Goal: Check status

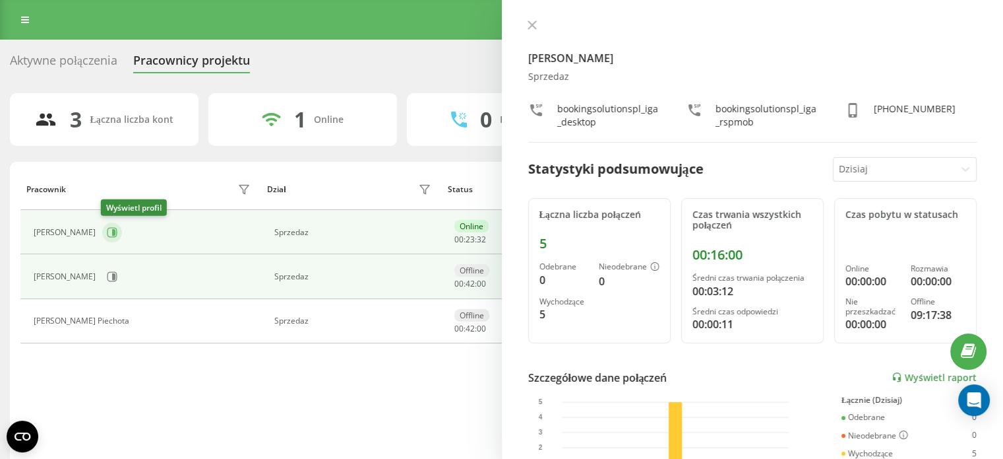
click at [108, 239] on button at bounding box center [112, 232] width 20 height 20
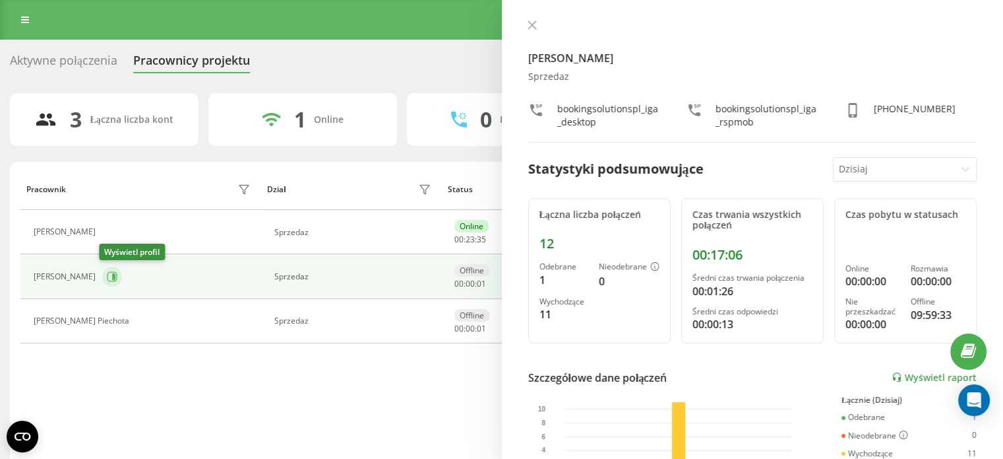
click at [108, 276] on icon at bounding box center [112, 276] width 11 height 11
click at [107, 276] on icon at bounding box center [112, 276] width 11 height 11
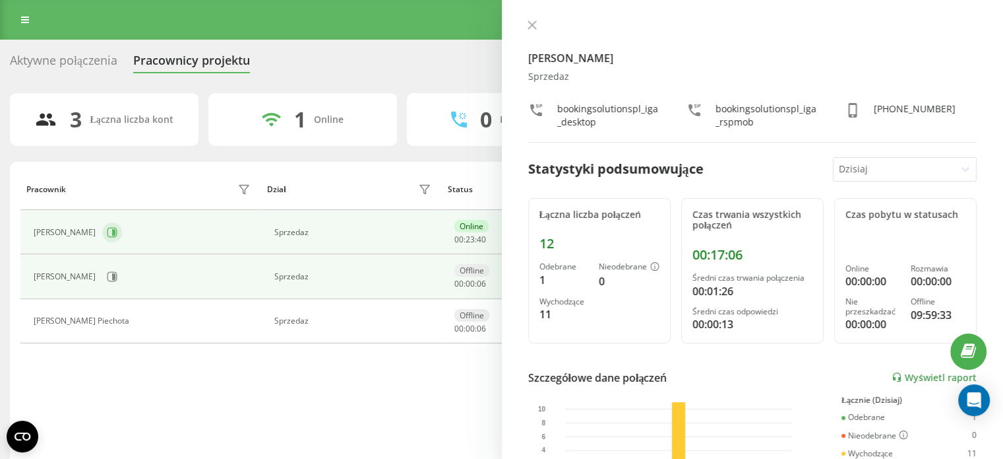
click at [108, 230] on icon at bounding box center [112, 232] width 11 height 11
click at [113, 284] on div "[PERSON_NAME]" at bounding box center [144, 276] width 220 height 22
click at [108, 268] on button at bounding box center [112, 277] width 20 height 20
click at [119, 232] on button at bounding box center [112, 232] width 20 height 20
click at [116, 280] on button at bounding box center [112, 277] width 20 height 20
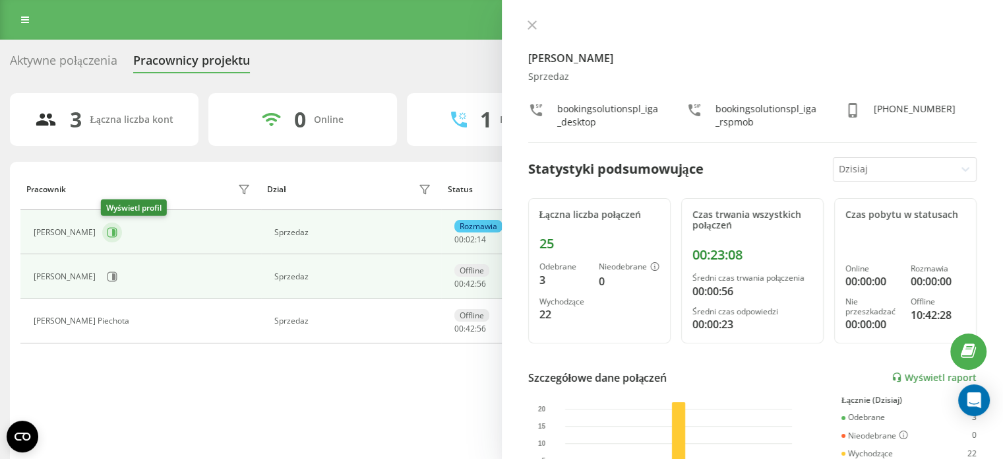
click at [116, 236] on button at bounding box center [112, 232] width 20 height 20
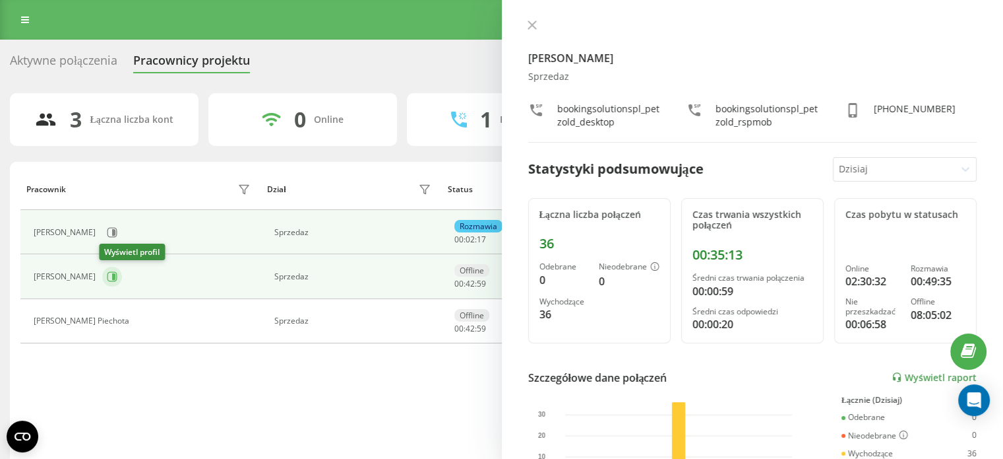
click at [113, 277] on icon at bounding box center [113, 277] width 10 height 10
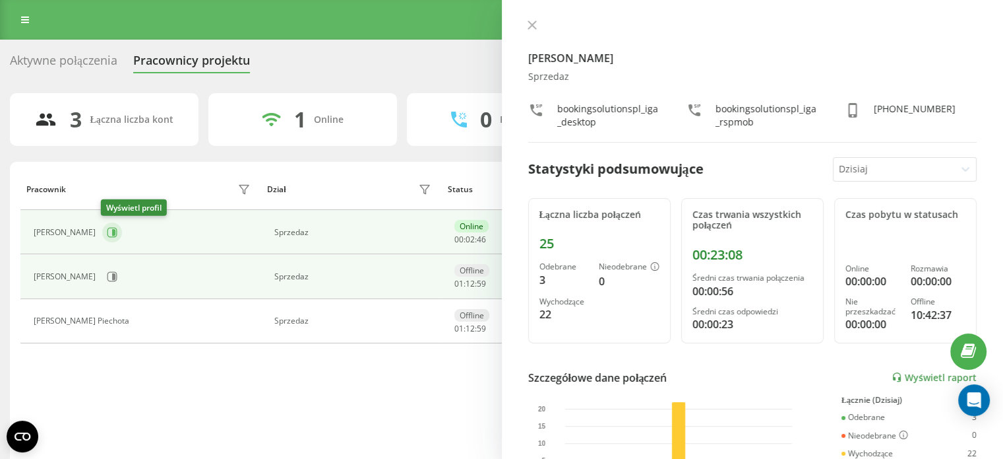
click at [108, 229] on icon at bounding box center [113, 232] width 10 height 10
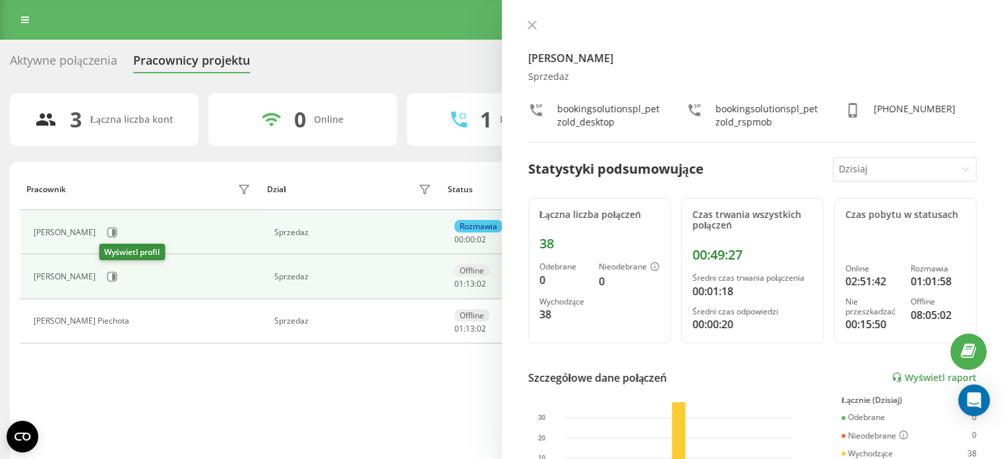
click at [111, 285] on div "[PERSON_NAME]" at bounding box center [144, 276] width 220 height 22
click at [111, 279] on icon at bounding box center [112, 276] width 11 height 11
